Goal: Task Accomplishment & Management: Use online tool/utility

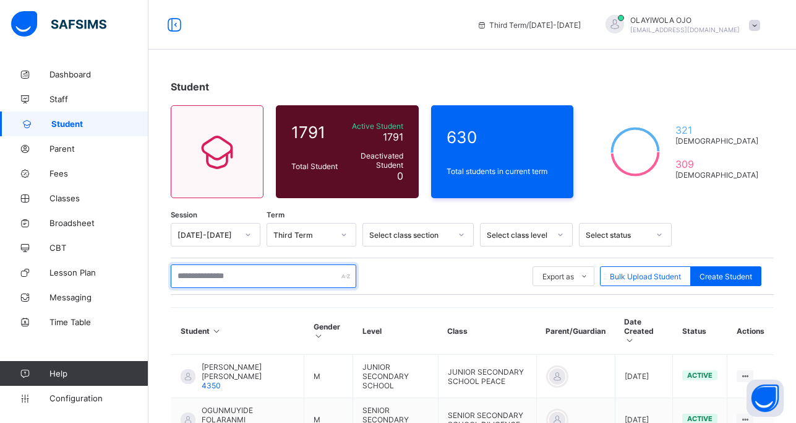
click at [201, 275] on input "text" at bounding box center [264, 276] width 186 height 24
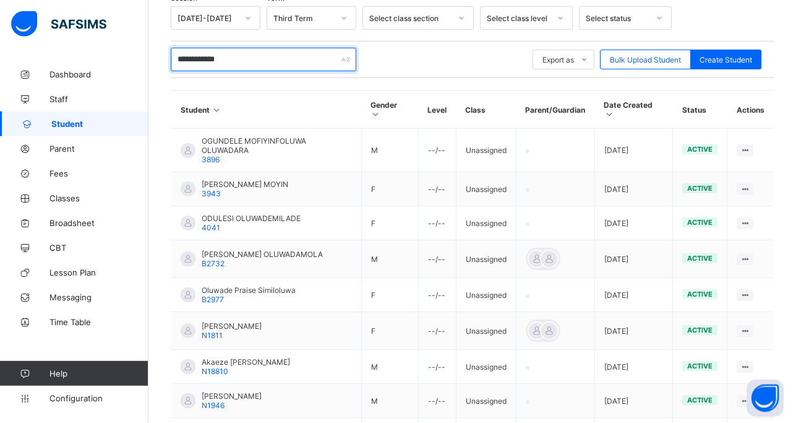
scroll to position [221, 0]
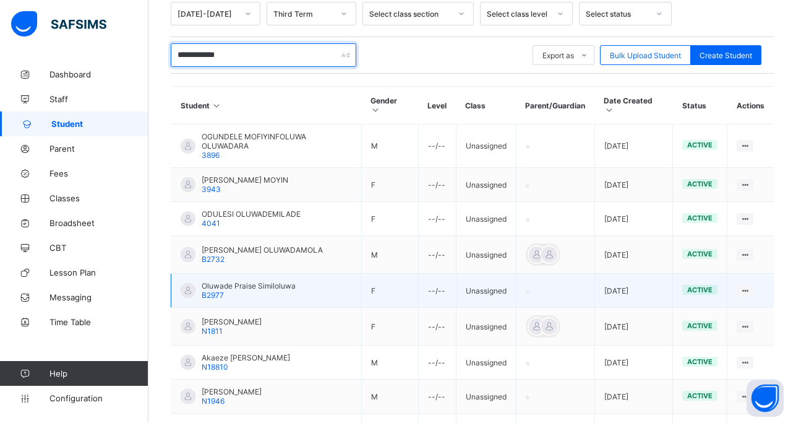
type input "**********"
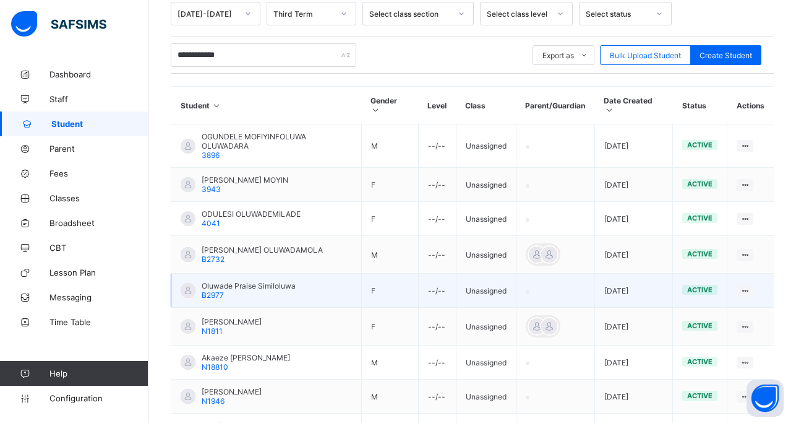
click at [191, 283] on div at bounding box center [188, 290] width 15 height 15
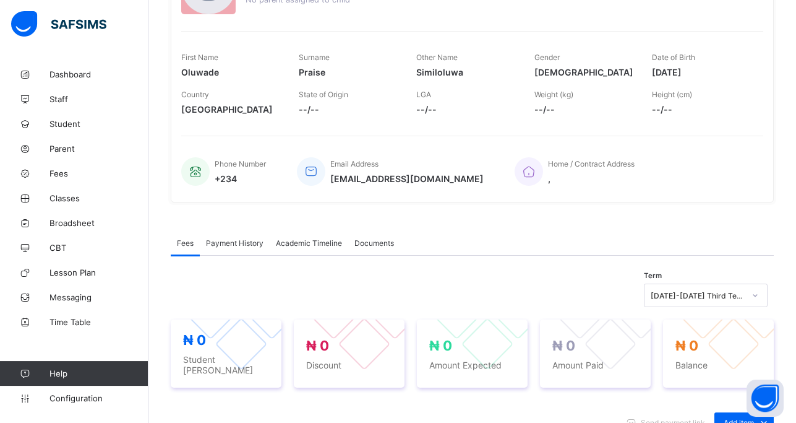
scroll to position [160, 0]
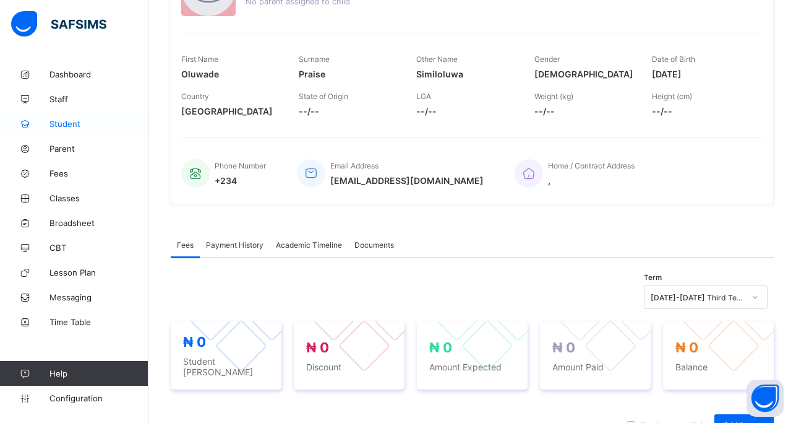
click at [65, 121] on span "Student" at bounding box center [98, 124] width 99 height 10
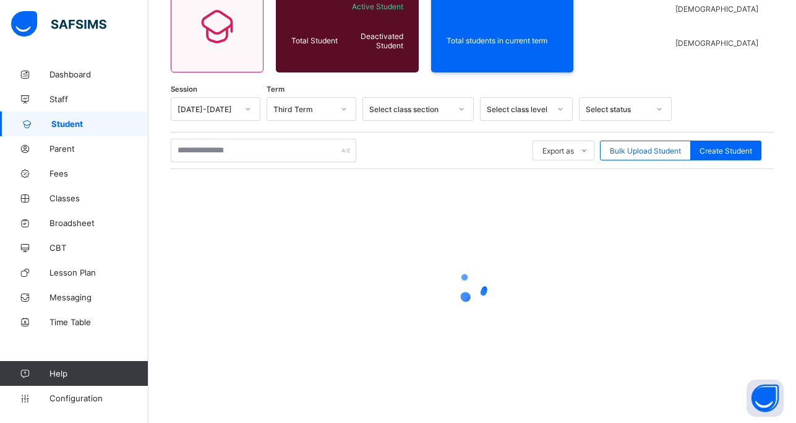
scroll to position [126, 0]
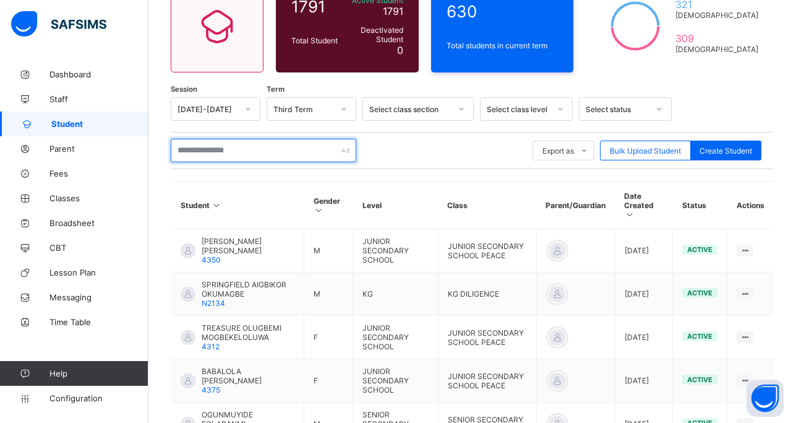
click at [206, 151] on input "text" at bounding box center [264, 151] width 186 height 24
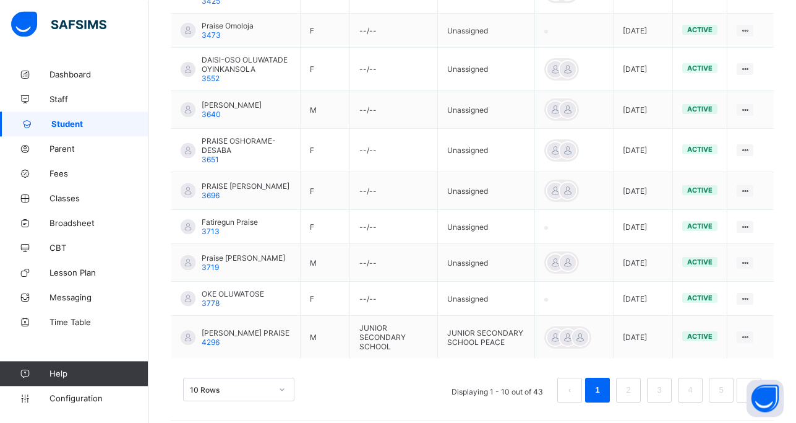
scroll to position [385, 0]
type input "**********"
click at [634, 381] on link "2" at bounding box center [628, 389] width 12 height 16
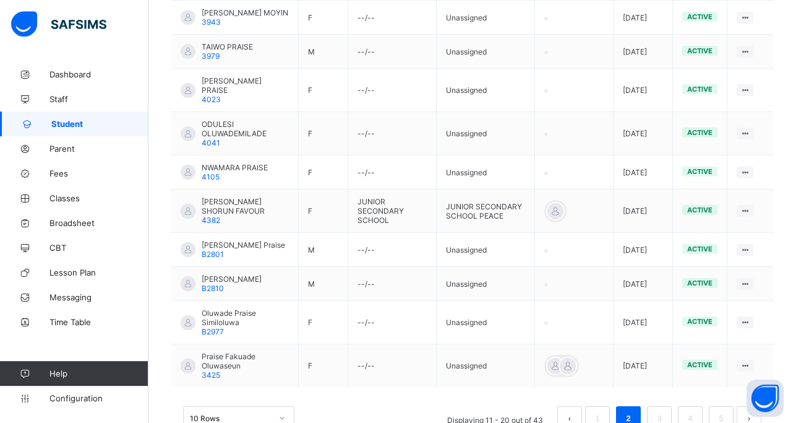
scroll to position [378, 0]
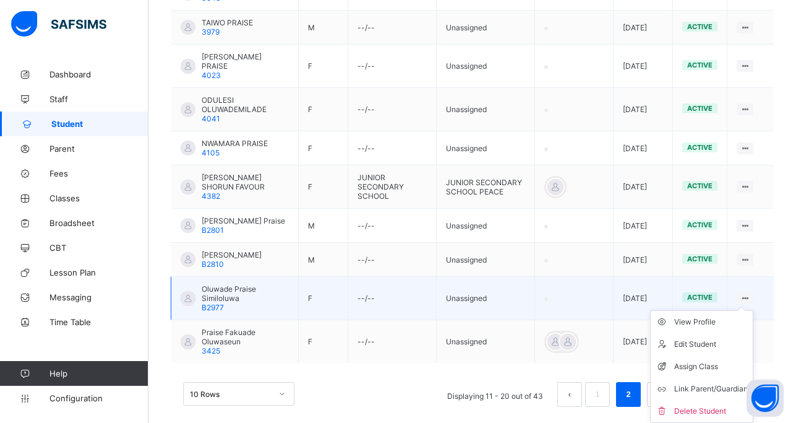
click at [751, 292] on div at bounding box center [745, 298] width 17 height 12
click at [703, 360] on div "Assign Class" at bounding box center [711, 366] width 74 height 12
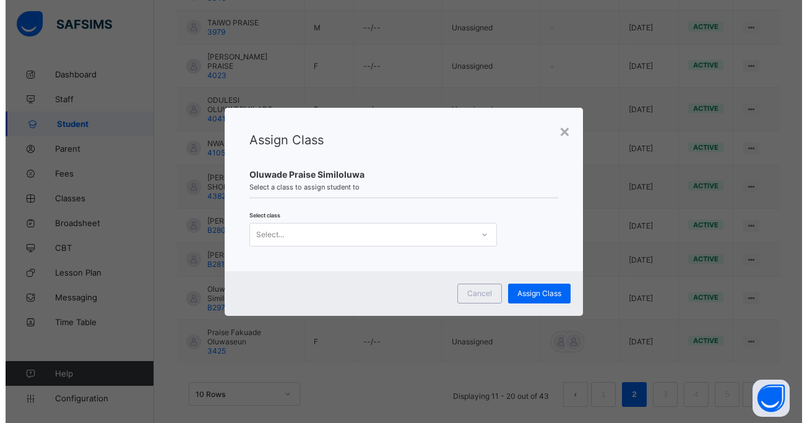
scroll to position [0, 0]
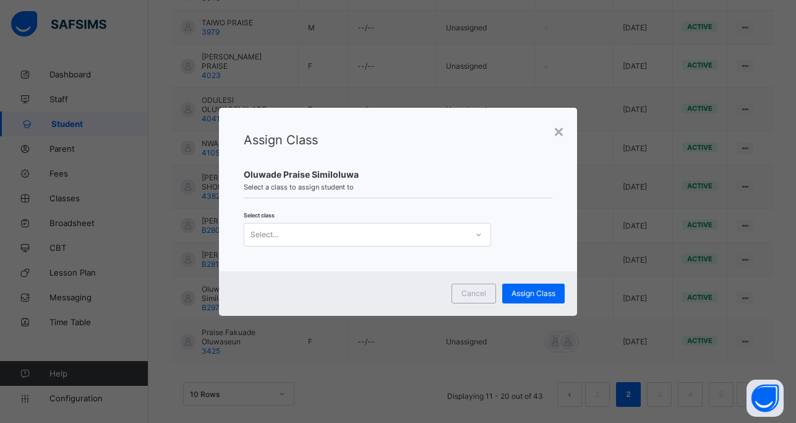
click at [282, 233] on div "Select..." at bounding box center [355, 234] width 223 height 17
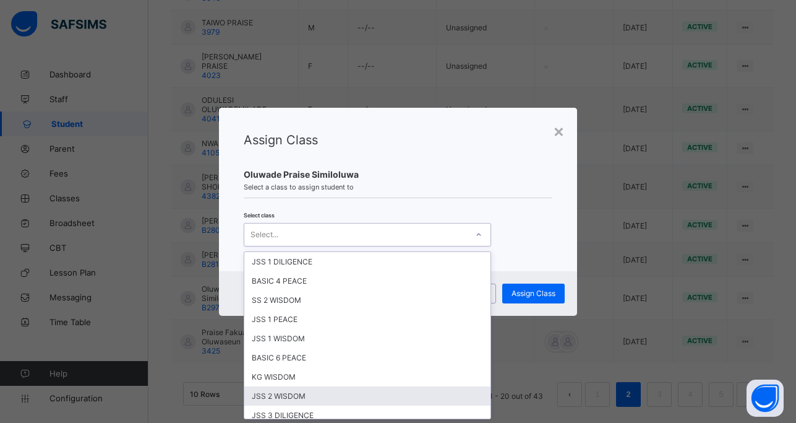
click at [283, 396] on div "JSS 2 WISDOM" at bounding box center [367, 395] width 246 height 19
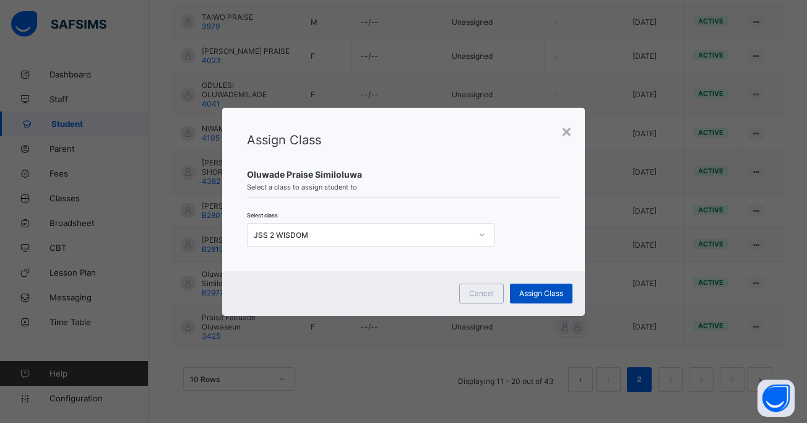
click at [527, 293] on span "Assign Class" at bounding box center [541, 292] width 44 height 9
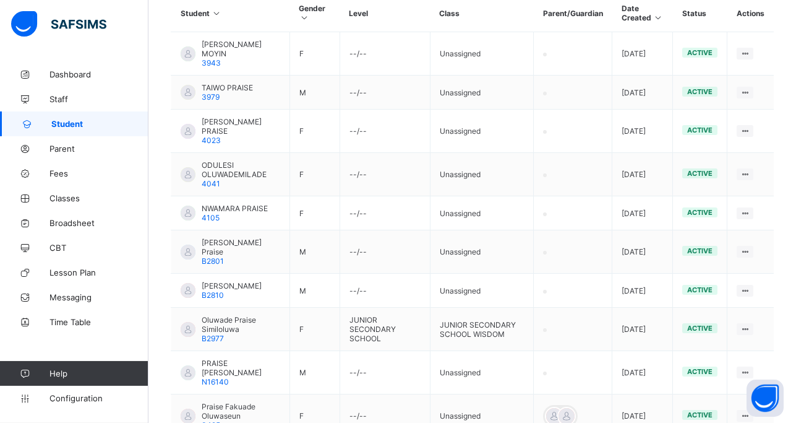
scroll to position [315, 0]
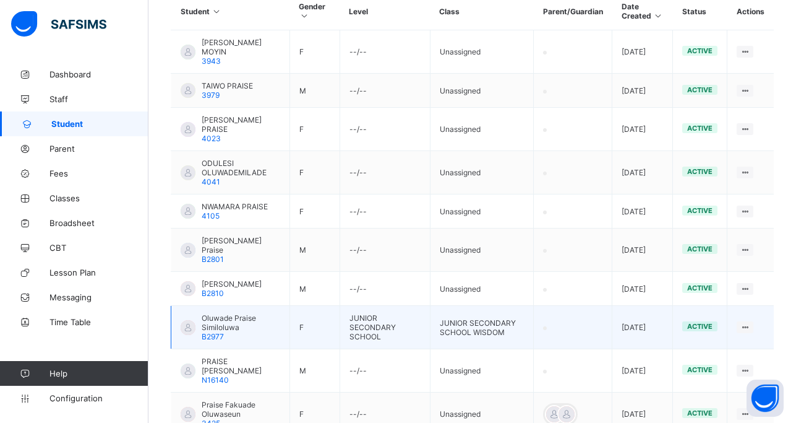
click at [216, 317] on span "Oluwade Praise Similoluwa" at bounding box center [241, 322] width 79 height 19
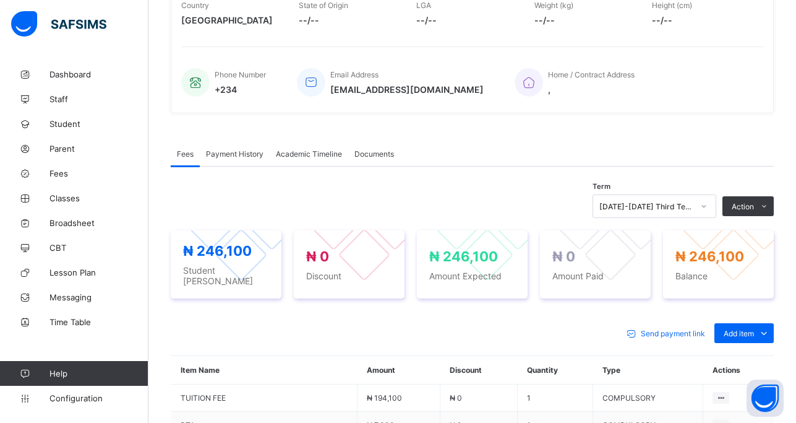
scroll to position [411, 0]
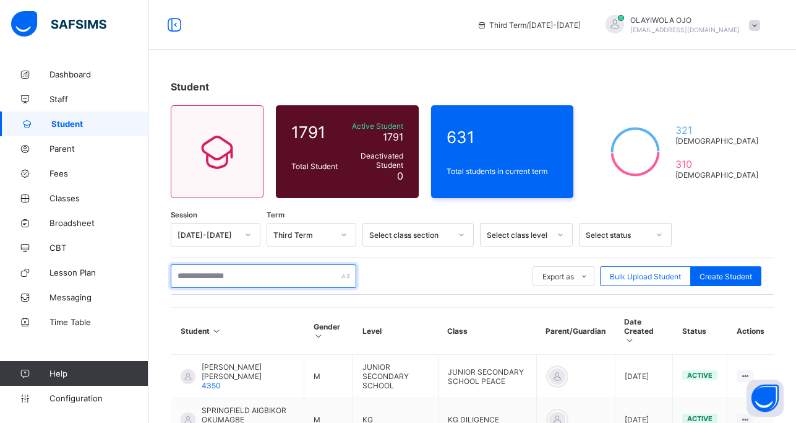
click at [209, 276] on input "text" at bounding box center [264, 276] width 186 height 24
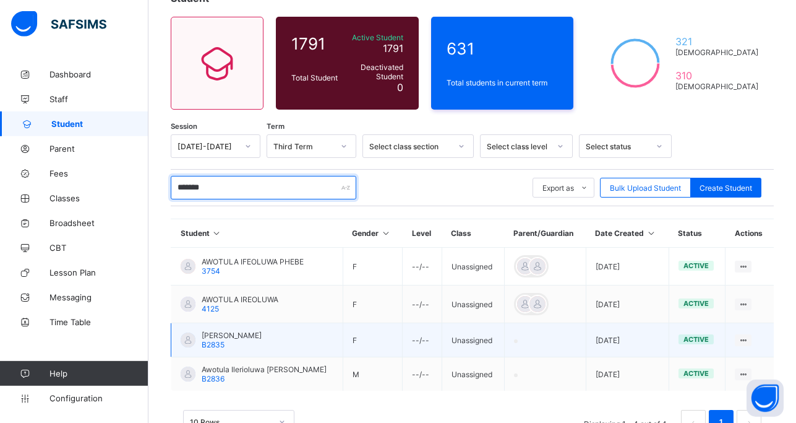
scroll to position [95, 0]
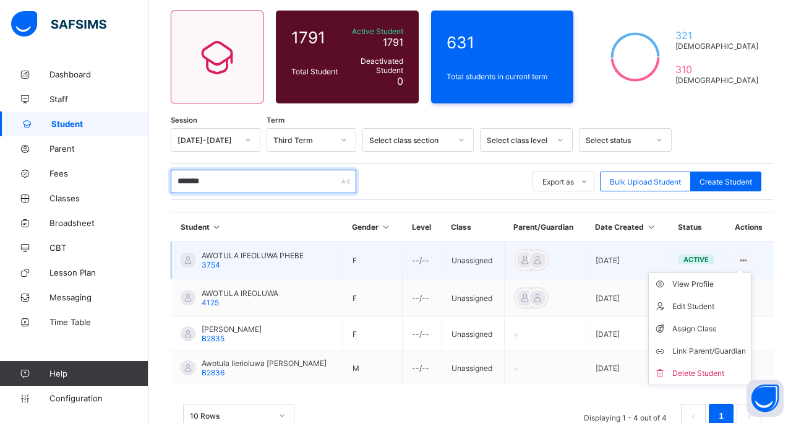
type input "*******"
click at [749, 257] on icon at bounding box center [743, 260] width 11 height 9
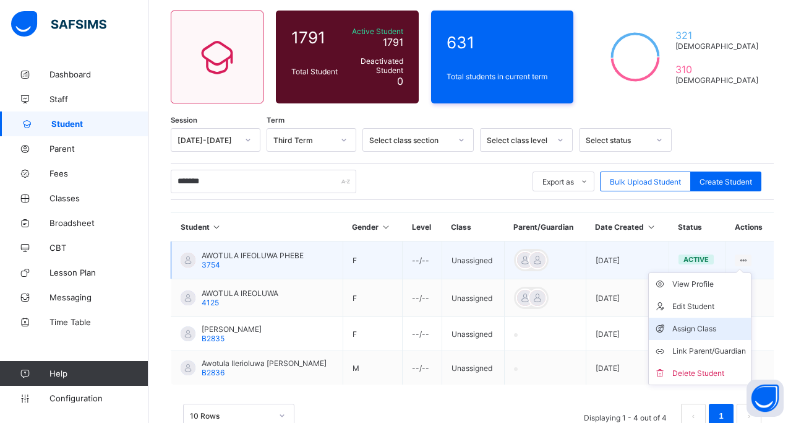
click at [696, 325] on div "Assign Class" at bounding box center [710, 328] width 74 height 12
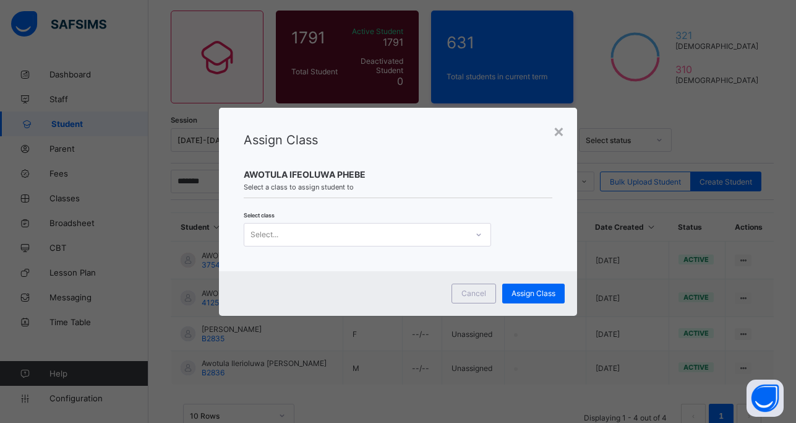
click at [272, 236] on div "Select..." at bounding box center [265, 235] width 28 height 24
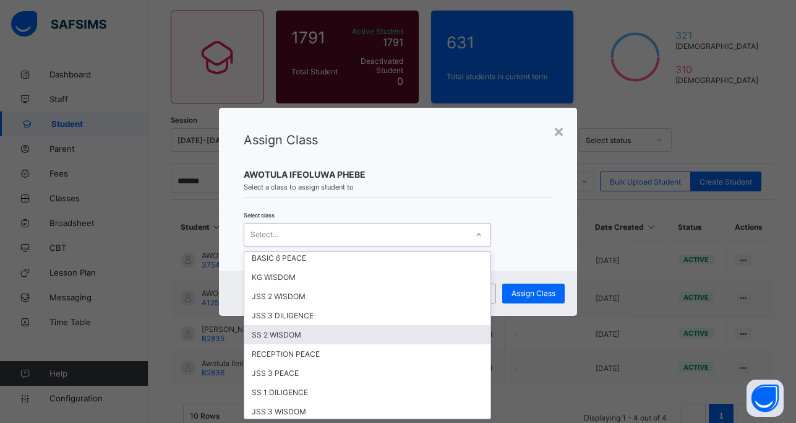
scroll to position [111, 0]
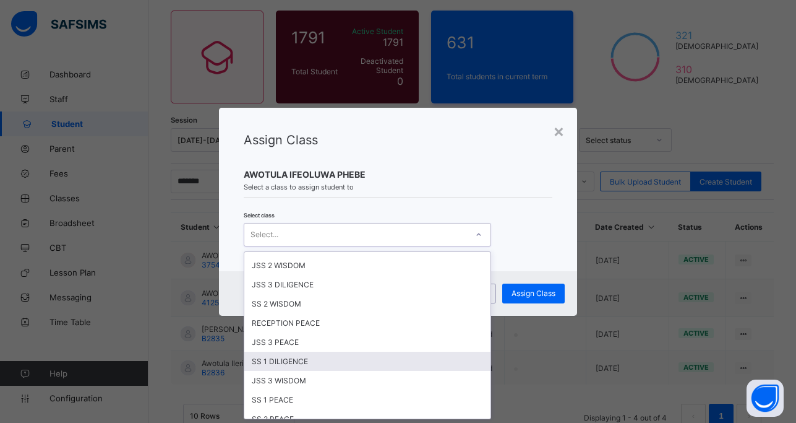
click at [304, 364] on div "SS 1 DILIGENCE" at bounding box center [367, 360] width 246 height 19
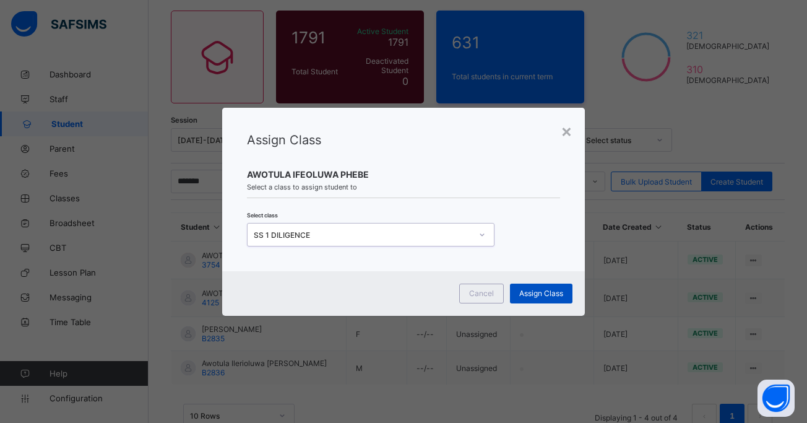
click at [544, 291] on span "Assign Class" at bounding box center [541, 292] width 44 height 9
